Goal: Task Accomplishment & Management: Manage account settings

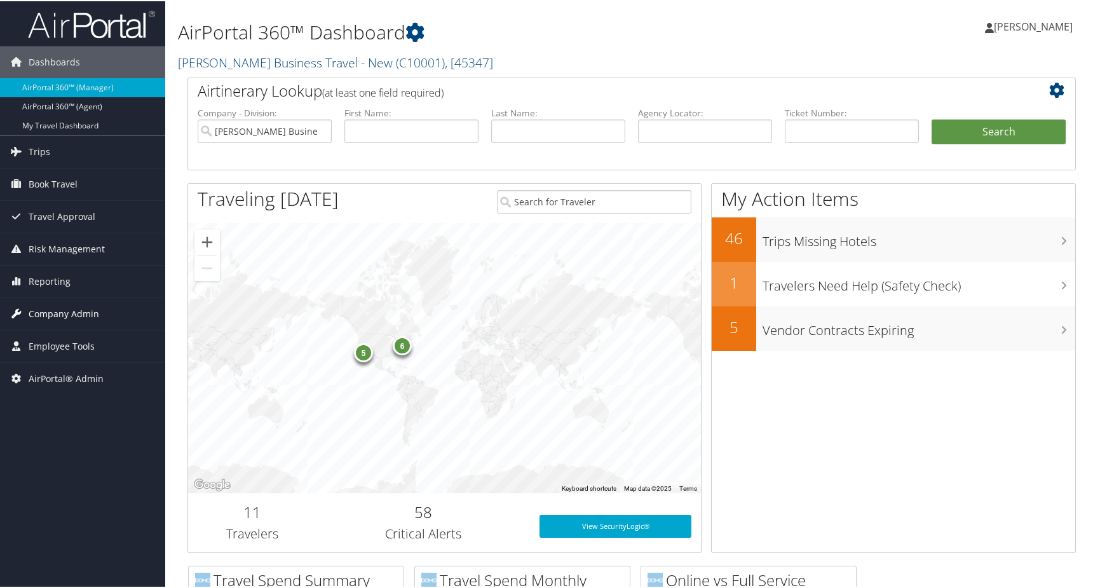
click at [71, 313] on span "Company Admin" at bounding box center [64, 313] width 71 height 32
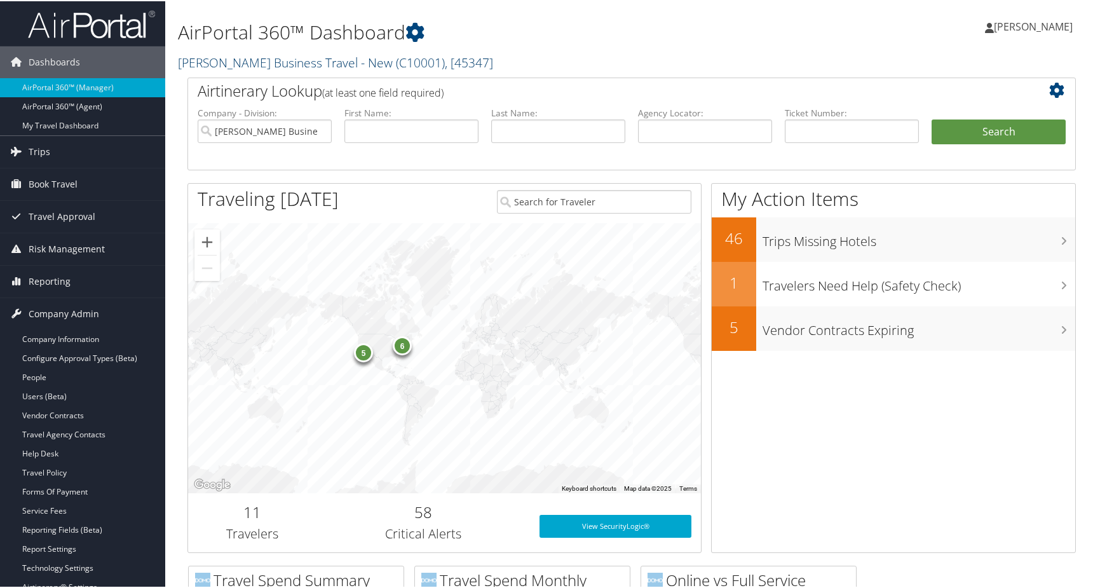
click at [304, 67] on link "Christopherson Business Travel - New ( C10001 ) , [ 45347 ]" at bounding box center [335, 61] width 315 height 17
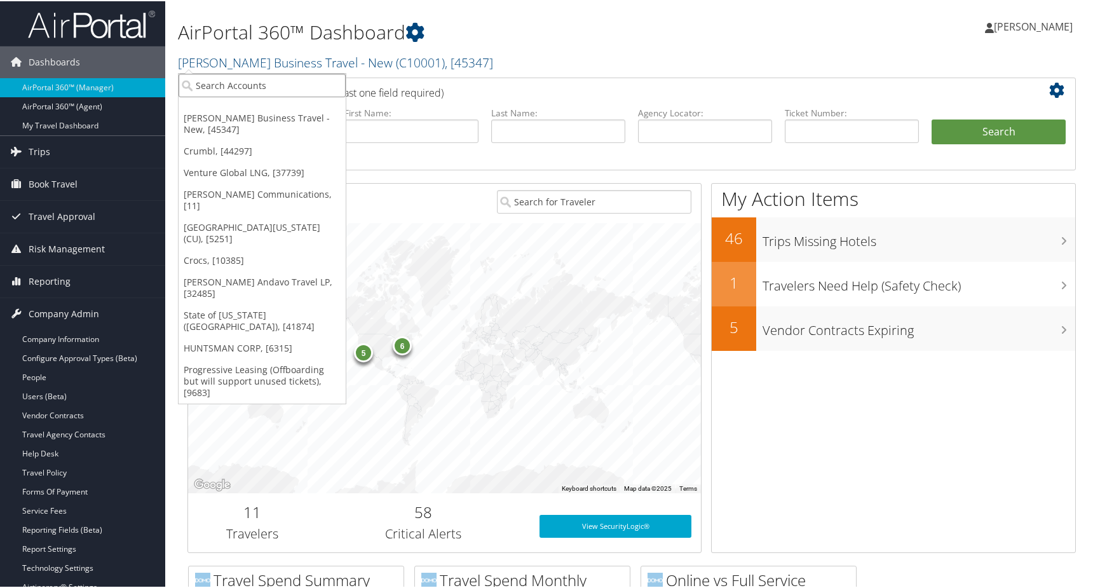
click at [257, 84] on input "search" at bounding box center [262, 84] width 167 height 24
type input "platte"
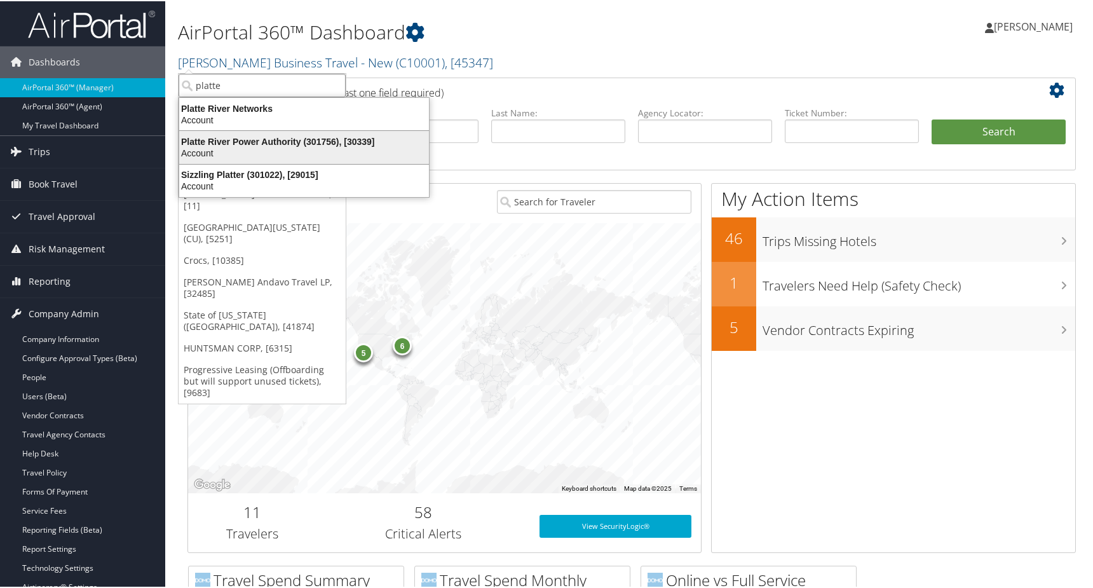
click at [274, 139] on div "Platte River Power Authority (301756), [30339]" at bounding box center [304, 140] width 265 height 11
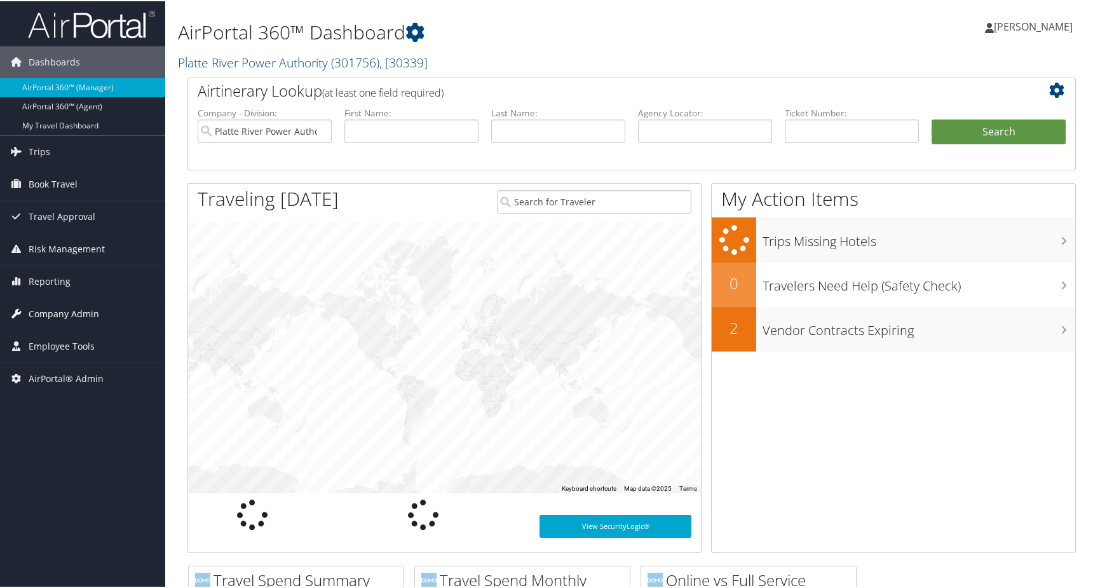
click at [90, 313] on span "Company Admin" at bounding box center [64, 313] width 71 height 32
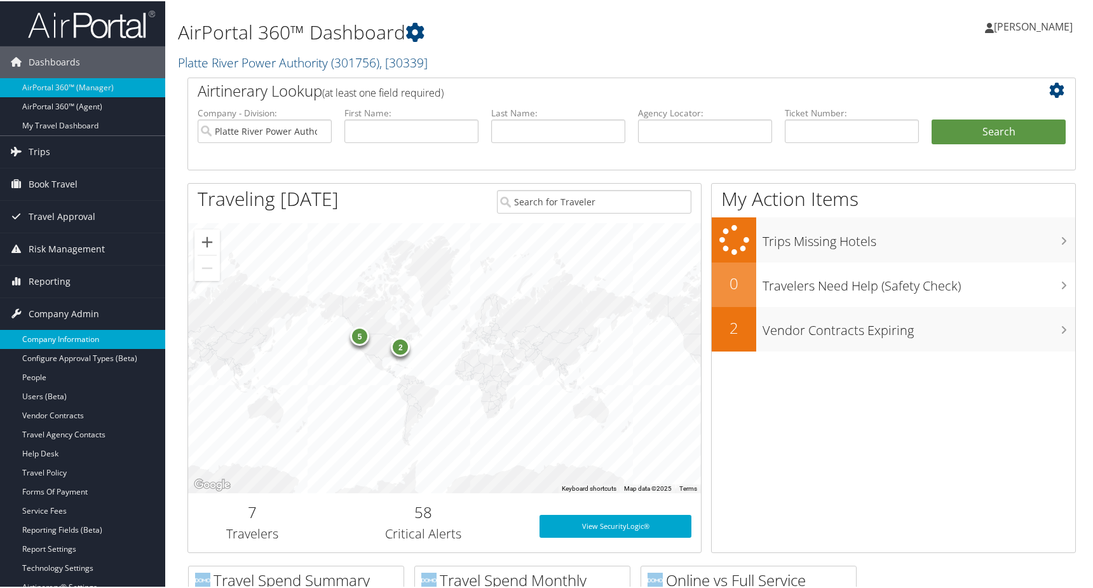
click at [79, 337] on link "Company Information" at bounding box center [82, 338] width 165 height 19
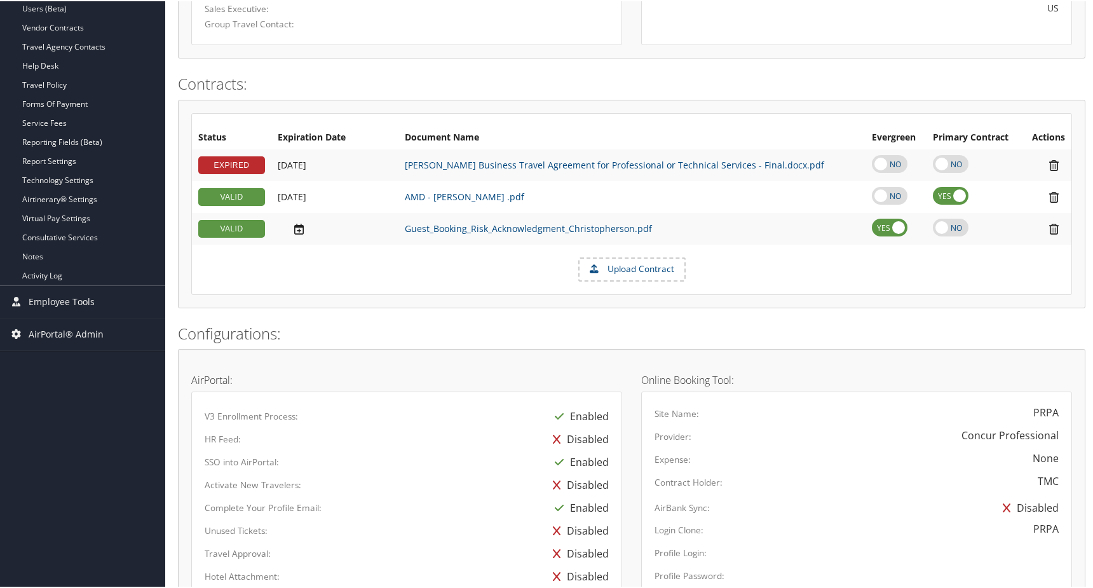
scroll to position [330, 0]
click at [510, 164] on link "[PERSON_NAME] Business Travel Agreement for Professional or Technical Services …" at bounding box center [614, 164] width 419 height 12
click at [457, 192] on link "AMD - [PERSON_NAME] .pdf" at bounding box center [464, 195] width 119 height 12
